Goal: Find specific page/section: Find specific page/section

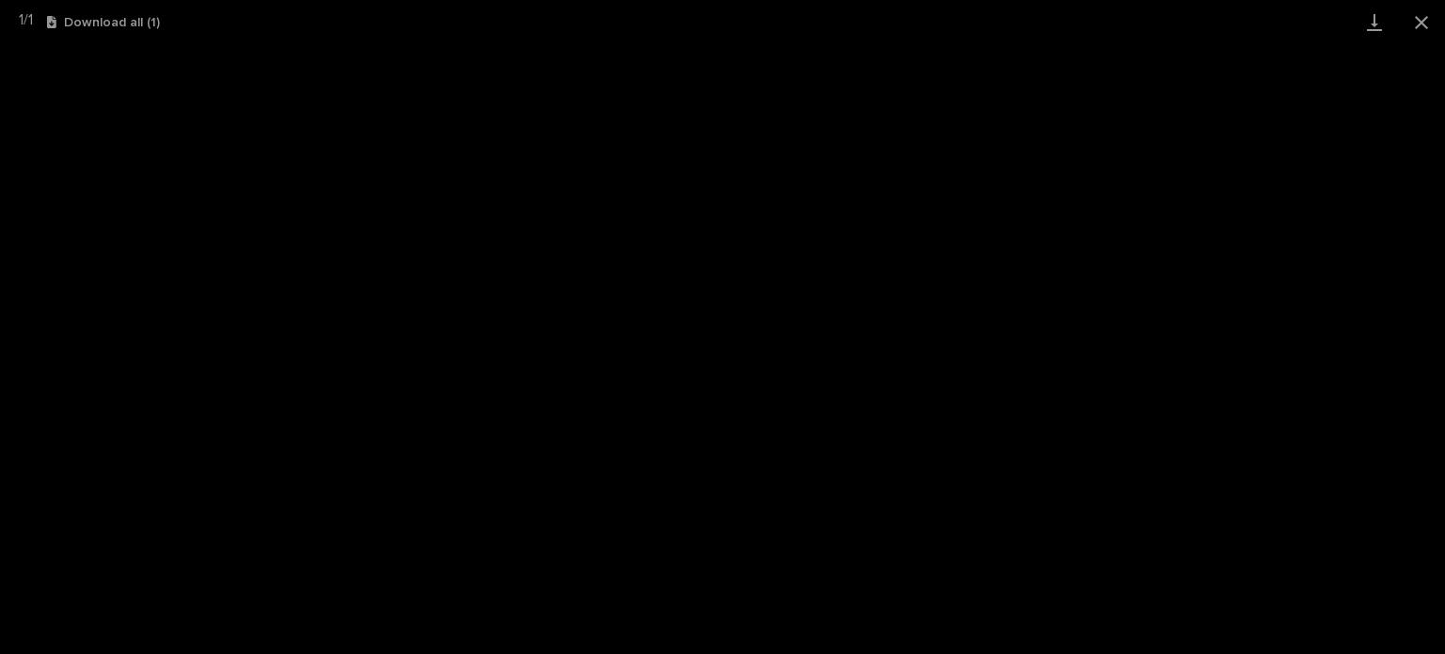
scroll to position [47, 0]
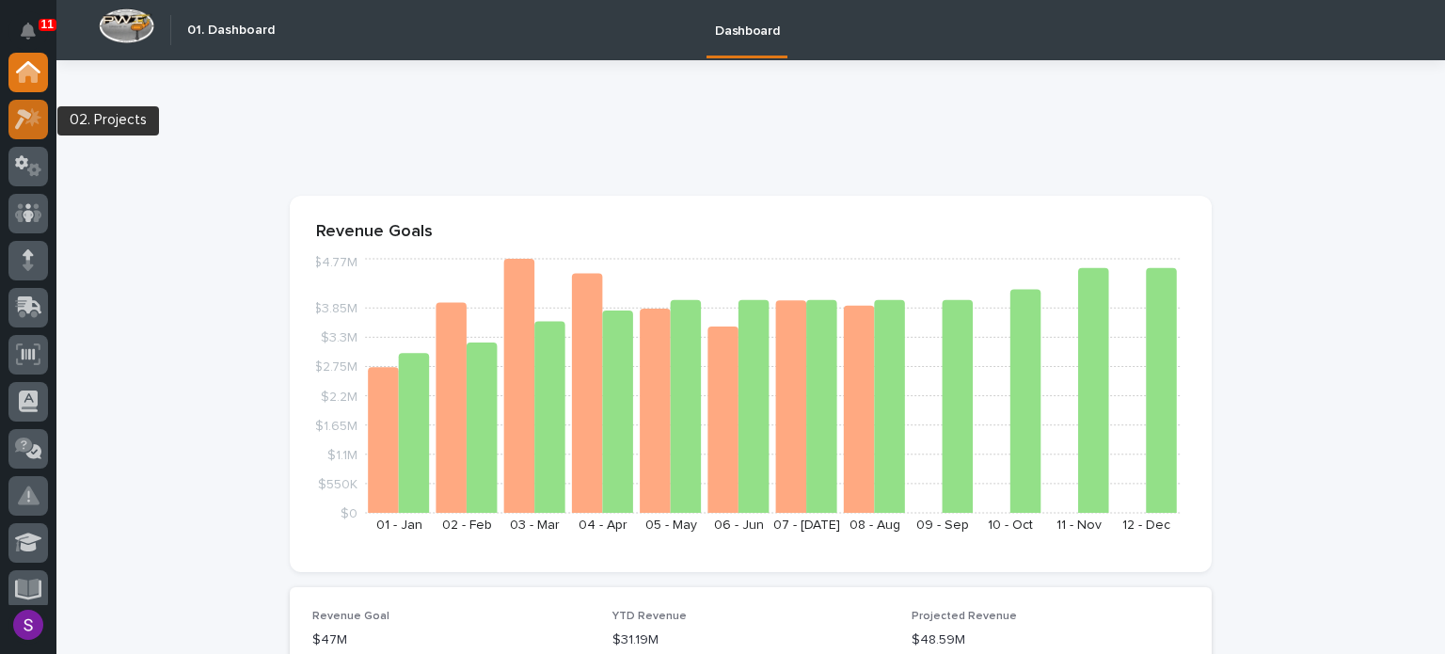
click at [27, 113] on icon at bounding box center [23, 119] width 17 height 21
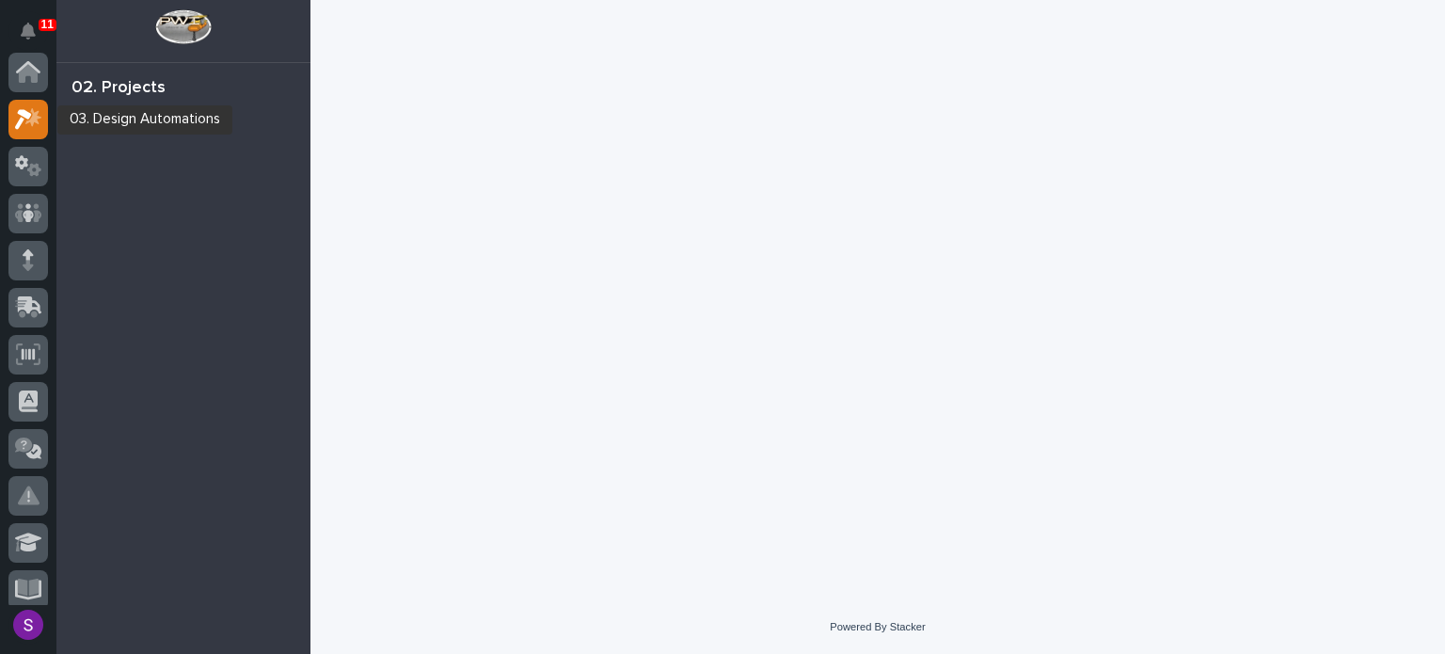
scroll to position [47, 0]
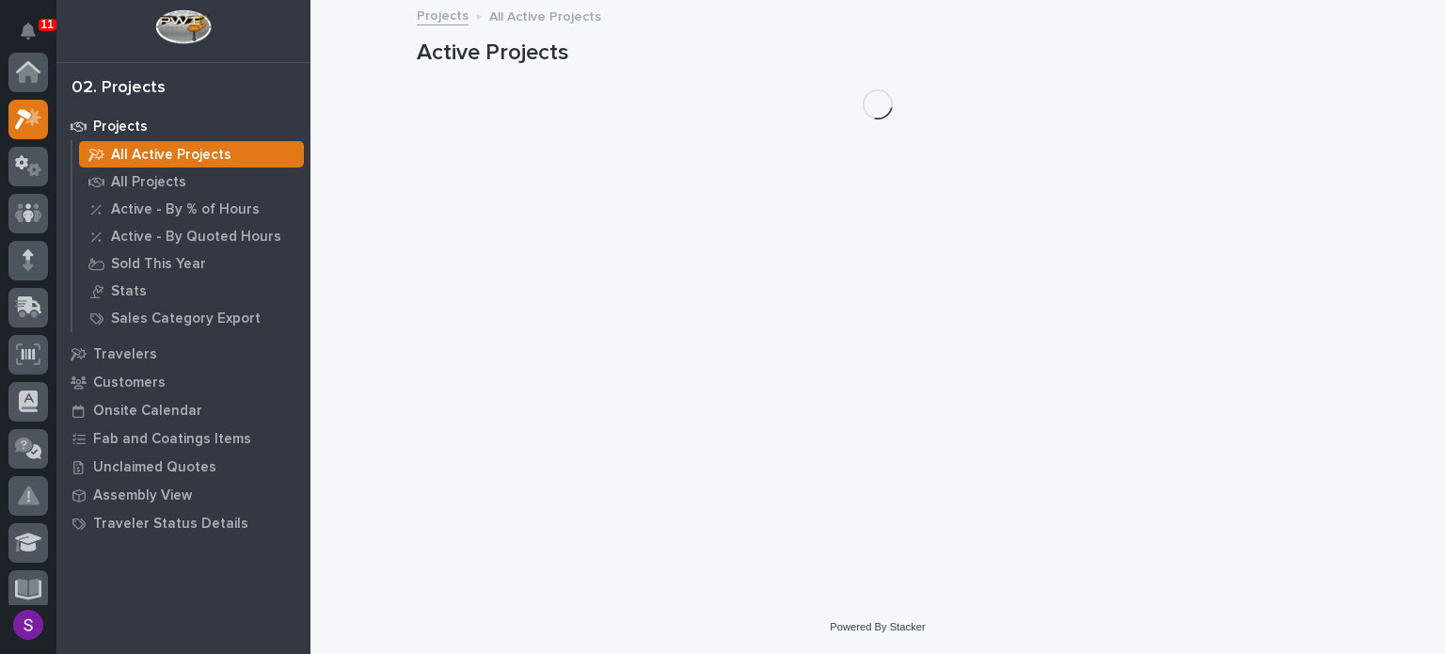
scroll to position [47, 0]
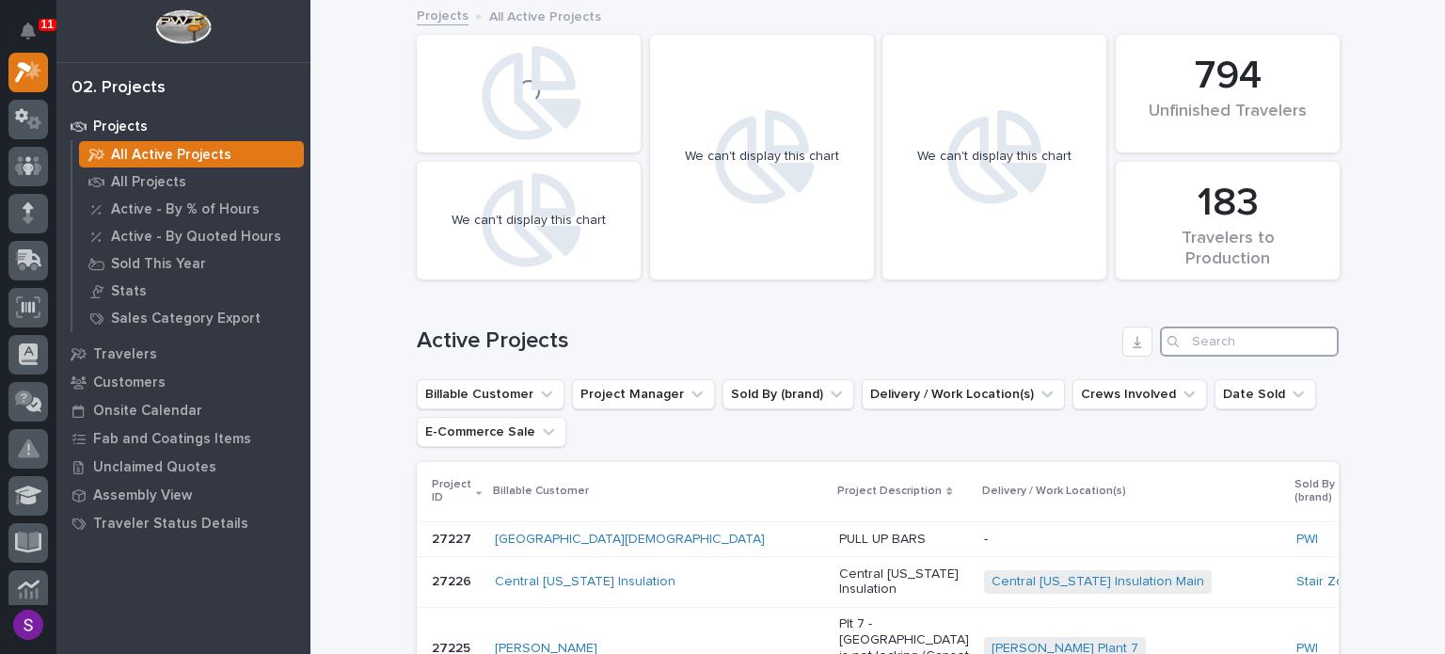
click at [1193, 332] on input "Search" at bounding box center [1249, 341] width 179 height 30
paste input "25487"
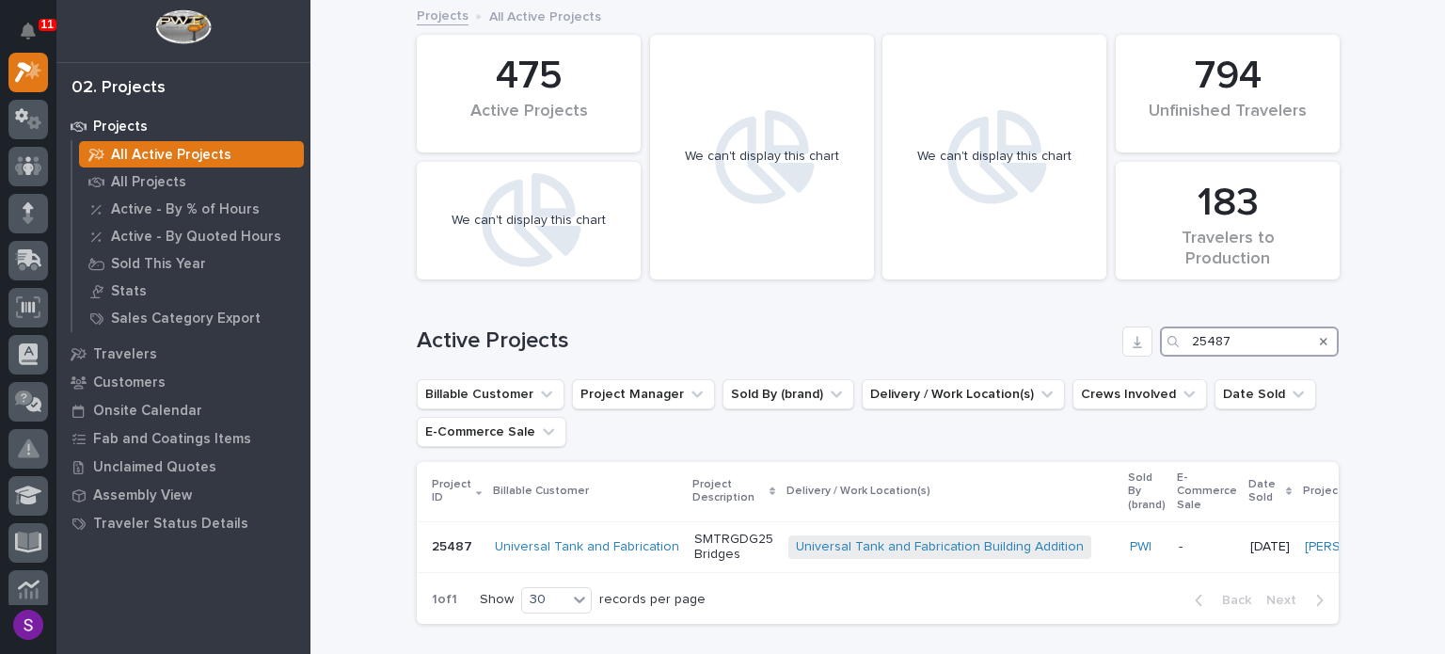
type input "25487"
click at [706, 556] on p "SMTRGDG25 Bridges" at bounding box center [733, 547] width 79 height 32
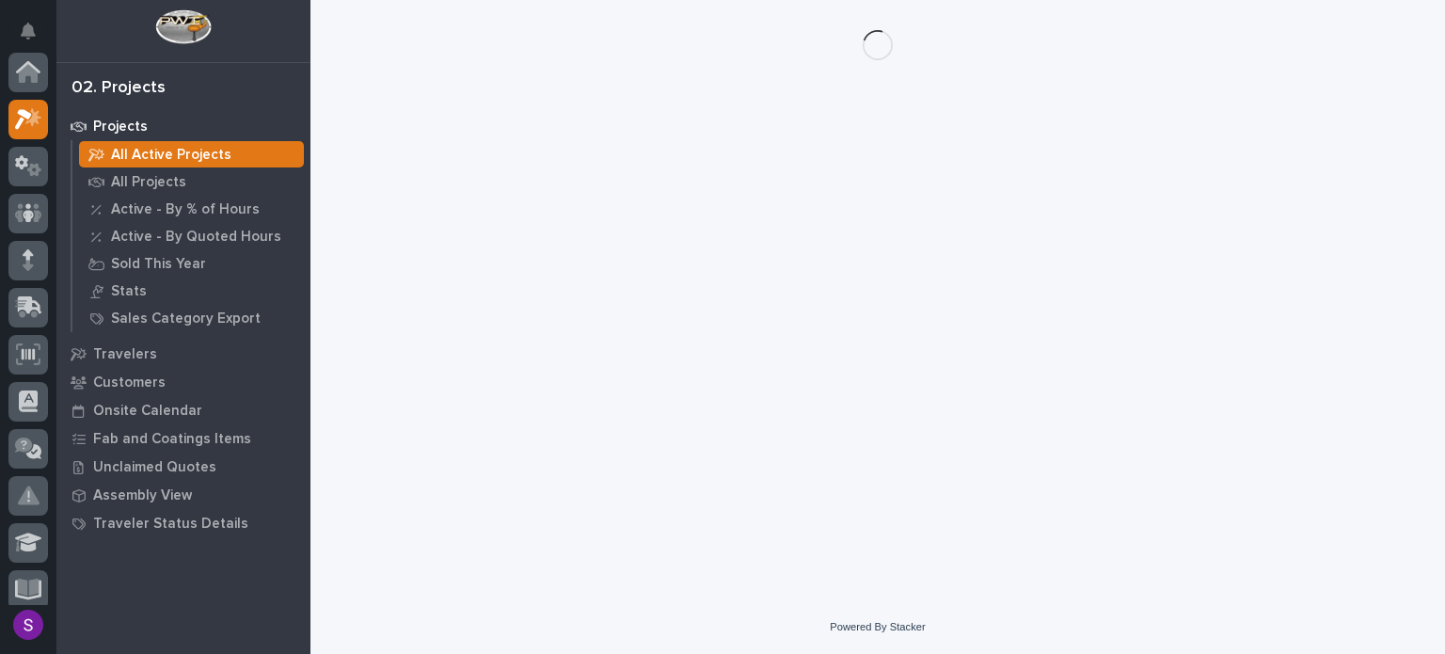
scroll to position [47, 0]
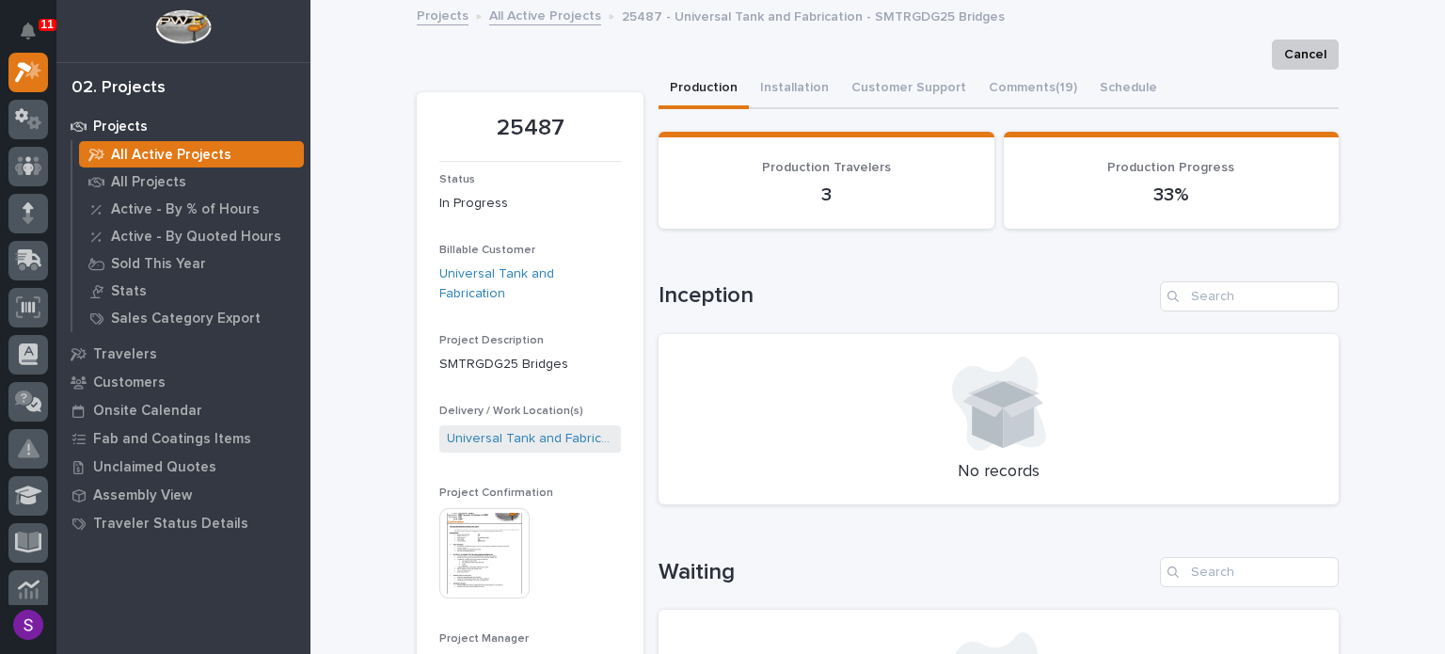
click at [499, 545] on img at bounding box center [484, 553] width 90 height 90
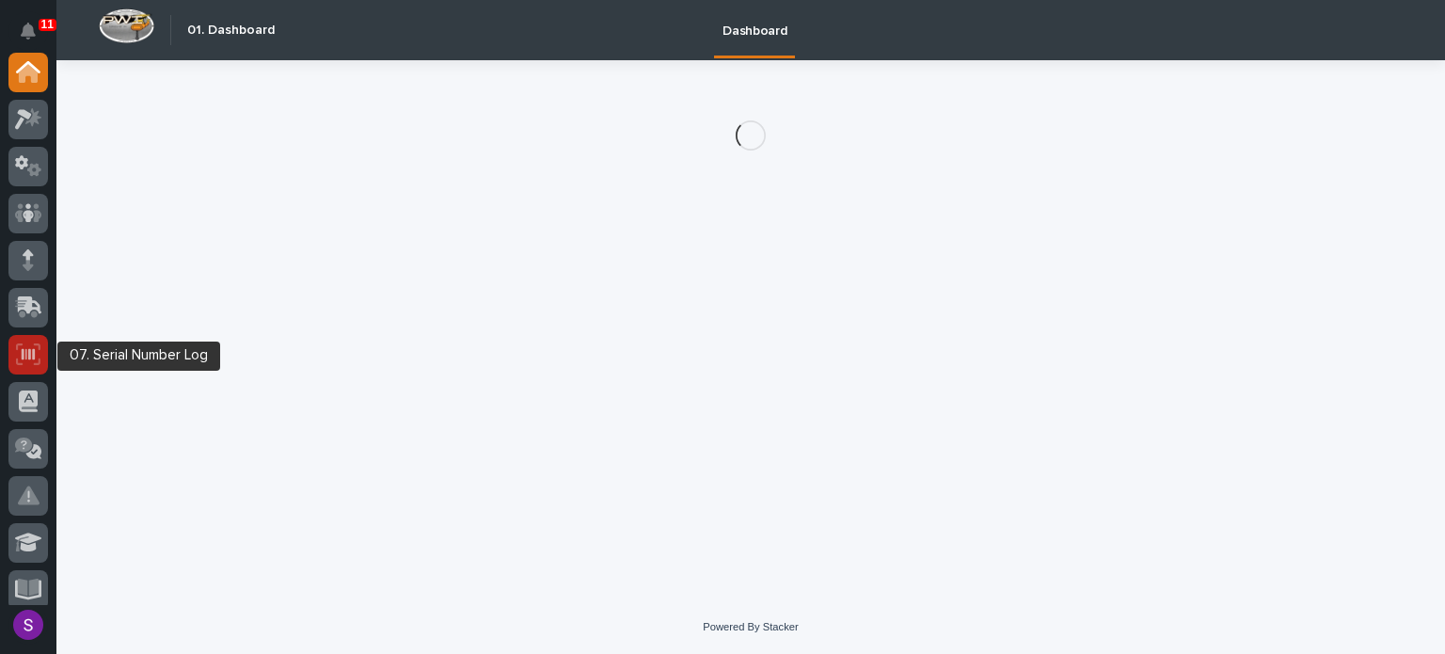
click at [17, 370] on div at bounding box center [28, 355] width 40 height 40
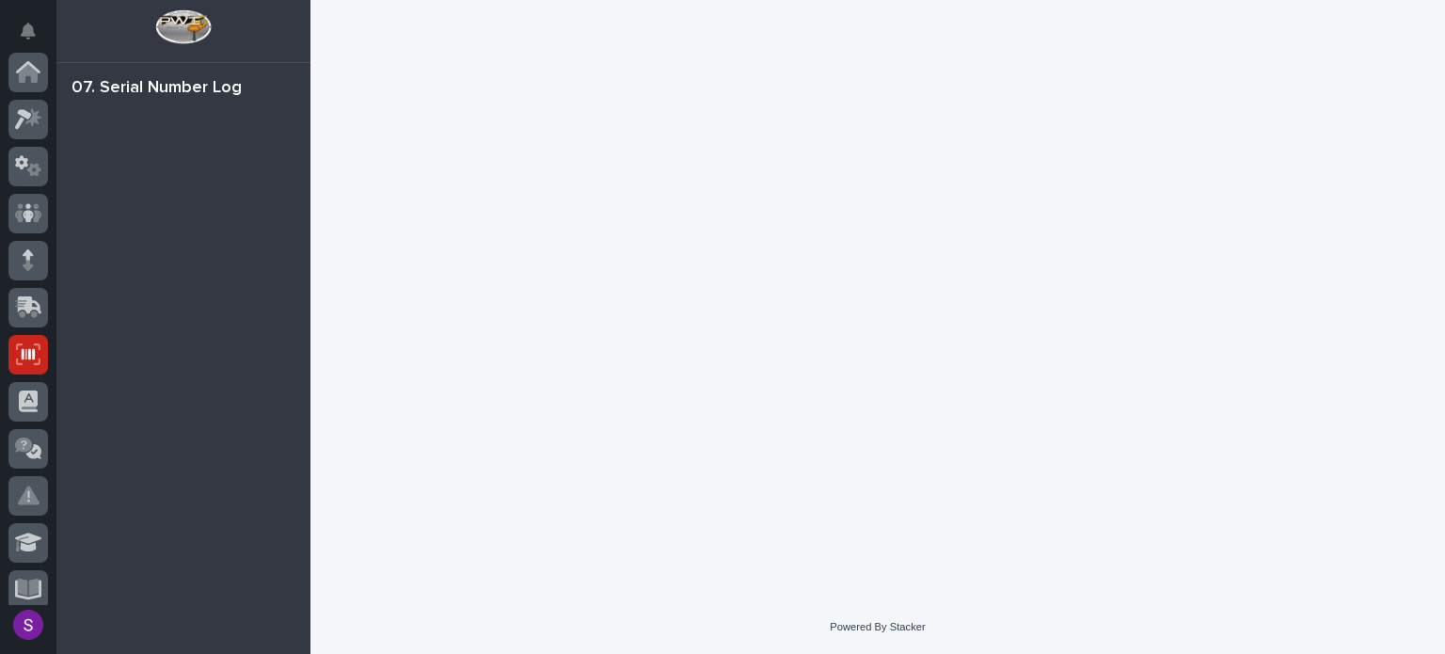
scroll to position [282, 0]
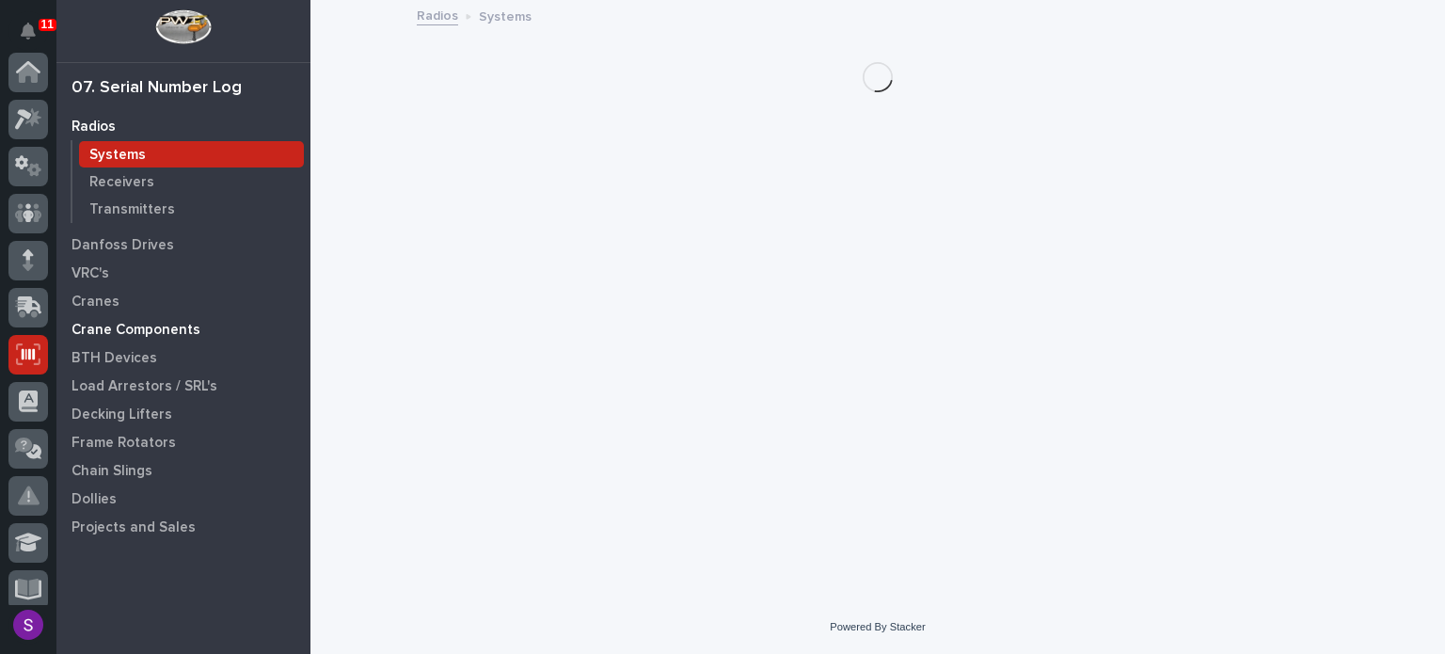
scroll to position [282, 0]
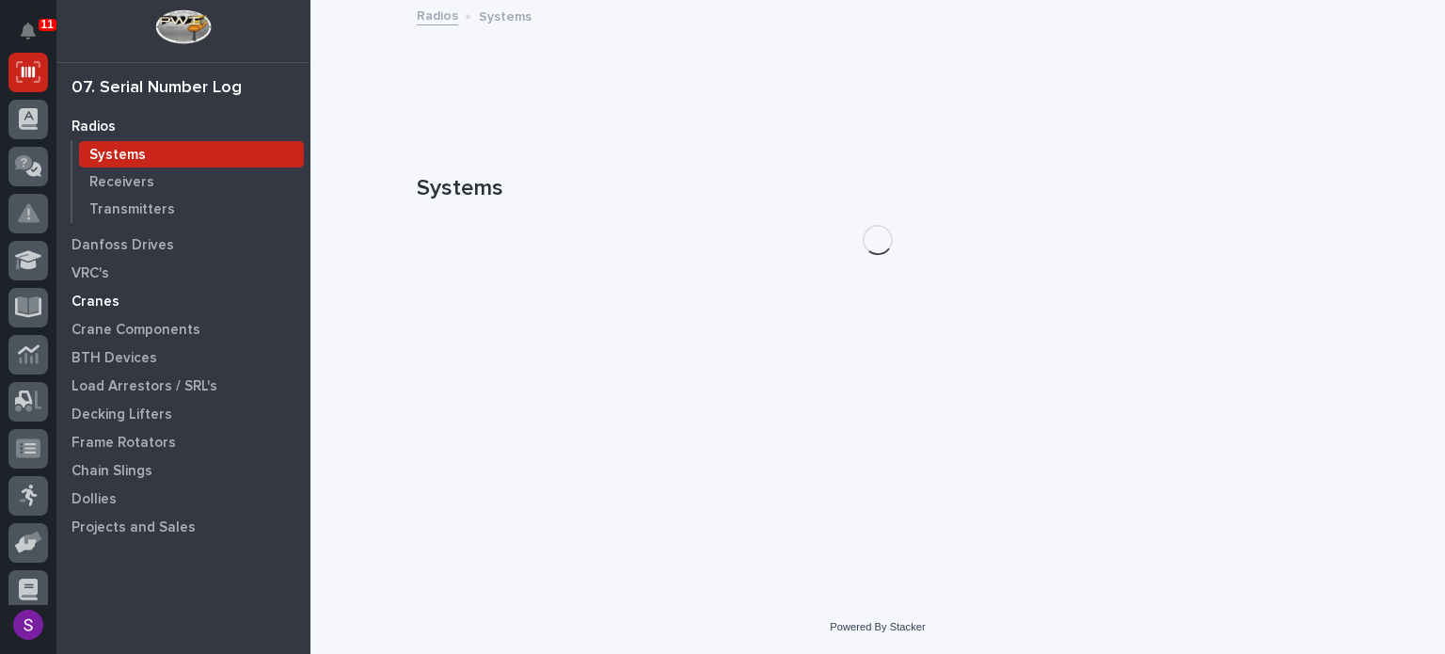
click at [137, 303] on div "Cranes" at bounding box center [183, 301] width 245 height 26
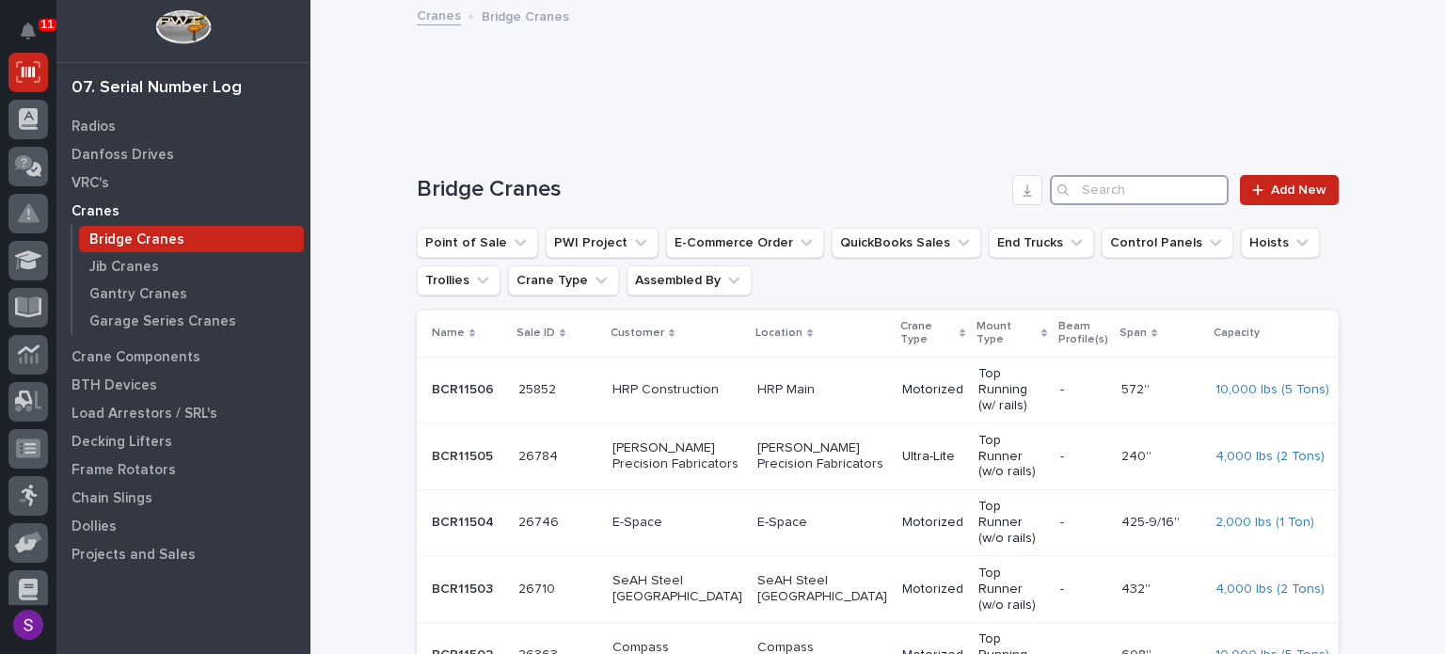
click at [1159, 200] on input "Search" at bounding box center [1139, 190] width 179 height 30
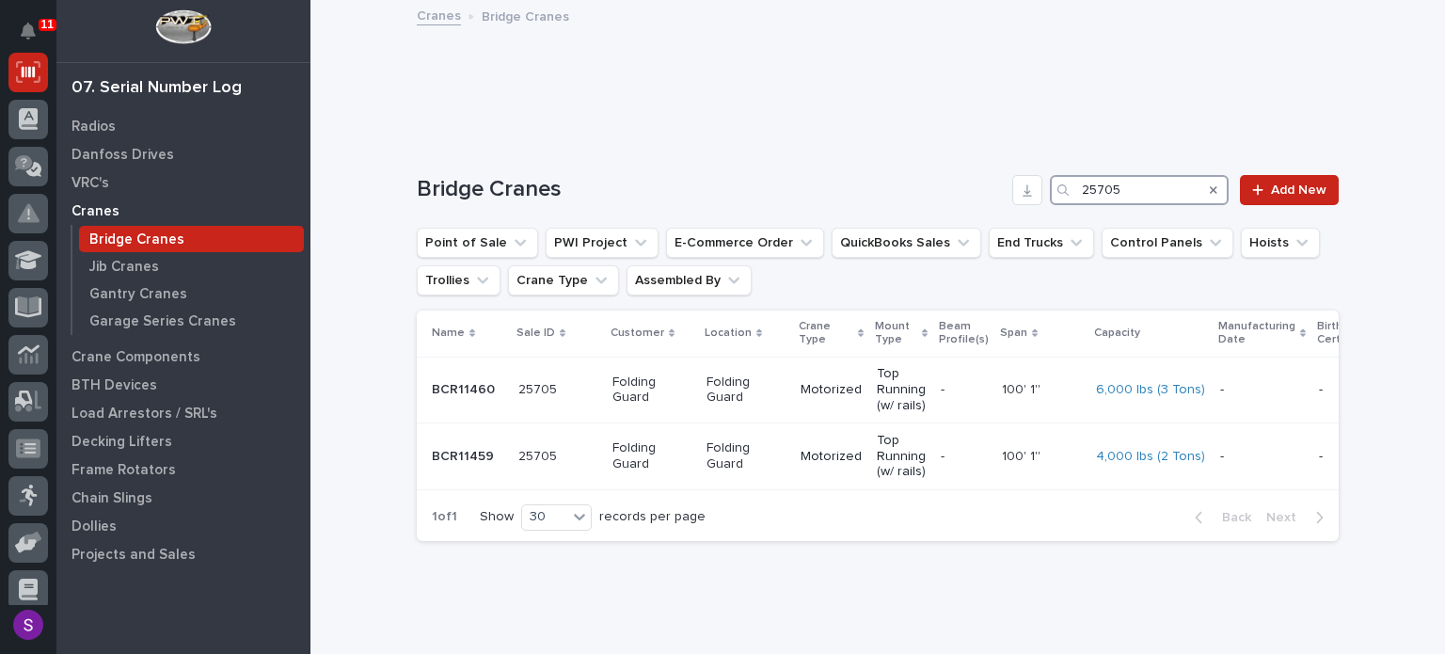
type input "25705"
